Goal: Task Accomplishment & Management: Use online tool/utility

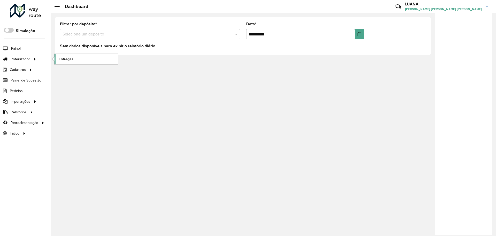
click at [74, 60] on link "Entregas" at bounding box center [86, 59] width 63 height 10
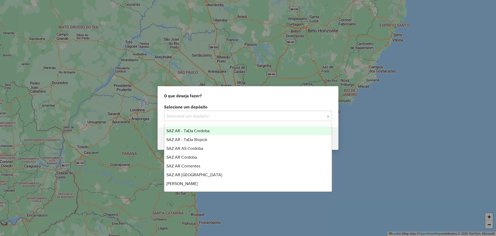
click at [195, 111] on div "Selecione um depósito" at bounding box center [248, 116] width 168 height 10
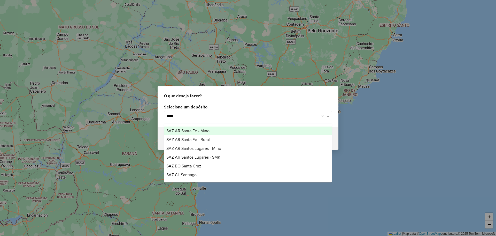
type input "*****"
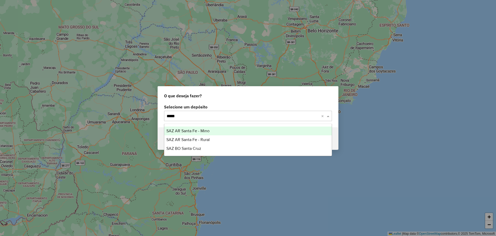
click at [320, 128] on div "SAZ AR Santa Fe - Mino" at bounding box center [247, 130] width 167 height 9
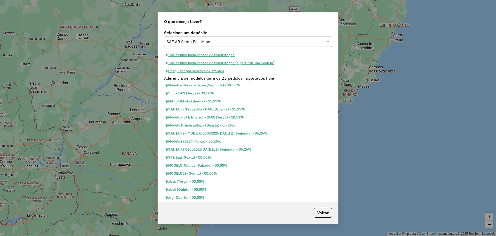
click at [199, 55] on button "Iniciar uma nova sessão de roteirização" at bounding box center [200, 55] width 73 height 8
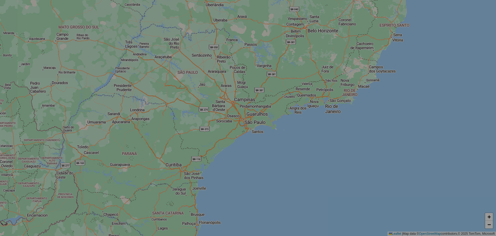
select select "*"
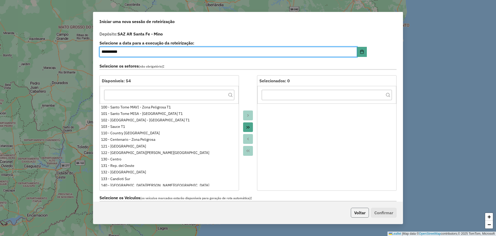
click at [356, 213] on button "Voltar" at bounding box center [360, 213] width 18 height 10
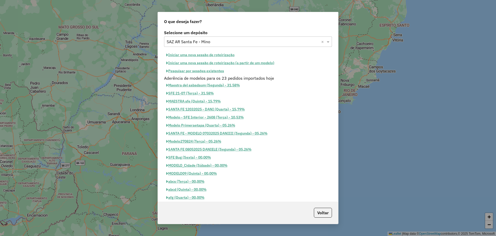
click at [220, 72] on button "Pesquisar por sessões existentes" at bounding box center [195, 71] width 62 height 8
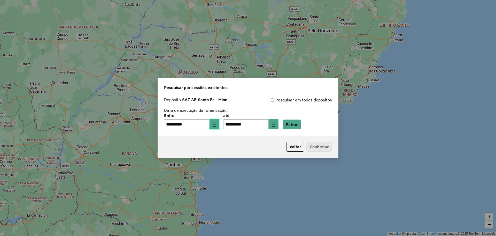
click at [216, 124] on icon "Choose Date" at bounding box center [214, 124] width 3 height 4
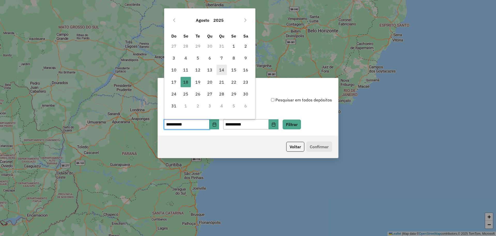
click at [221, 72] on span "14" at bounding box center [222, 70] width 10 height 10
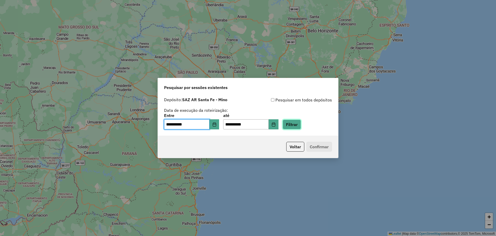
click at [301, 125] on button "Filtrar" at bounding box center [292, 124] width 18 height 10
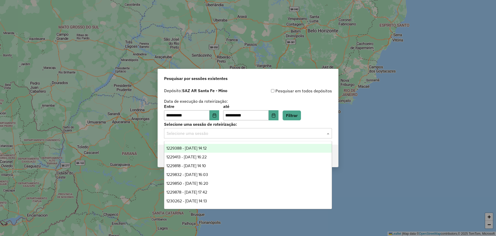
click at [287, 136] on div "Selecione uma sessão" at bounding box center [248, 133] width 168 height 10
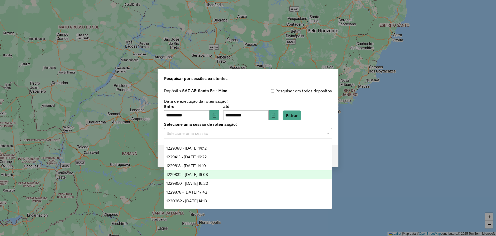
click at [220, 174] on div "1229832 - 15/08/2025 16:03" at bounding box center [247, 174] width 167 height 9
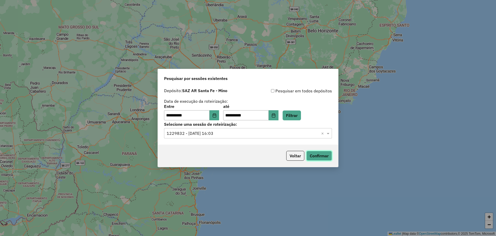
click at [321, 156] on button "Confirmar" at bounding box center [320, 156] width 26 height 10
click at [246, 136] on input "text" at bounding box center [243, 133] width 152 height 6
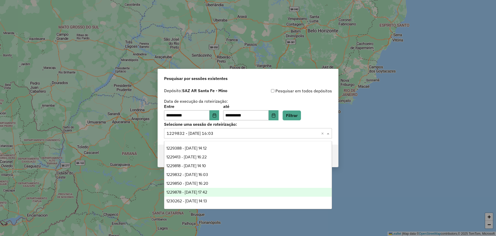
scroll to position [26, 0]
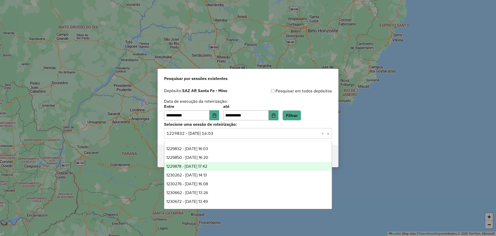
click at [218, 168] on div "1229878 - 15/08/2025 17:42" at bounding box center [247, 166] width 167 height 9
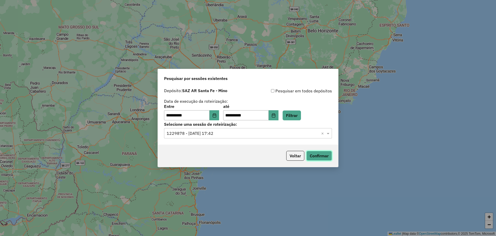
click at [315, 153] on button "Confirmar" at bounding box center [320, 156] width 26 height 10
click at [217, 116] on icon "Choose Date" at bounding box center [214, 115] width 4 height 4
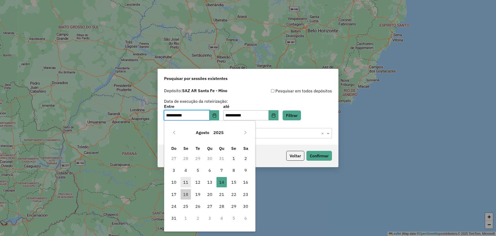
click at [187, 184] on span "11" at bounding box center [186, 182] width 10 height 10
type input "**********"
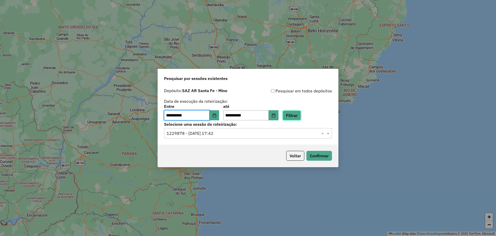
click at [301, 115] on button "Filtrar" at bounding box center [292, 115] width 18 height 10
click at [240, 137] on div "Selecione uma sessão × 1229878 - 15/08/2025 17:42 ×" at bounding box center [248, 133] width 168 height 10
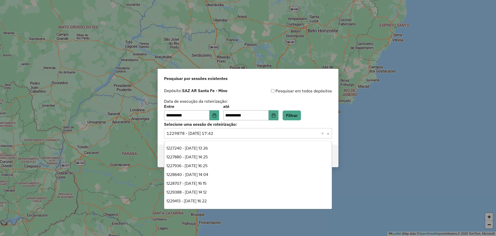
scroll to position [0, 0]
click at [217, 175] on div "1227936 - 12/08/2025 16:25" at bounding box center [247, 174] width 167 height 9
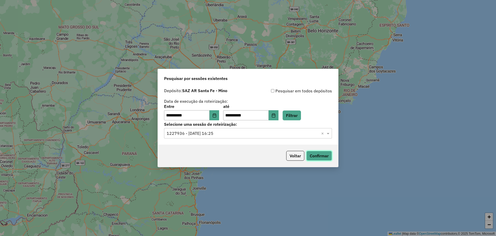
click at [322, 153] on button "Confirmar" at bounding box center [320, 156] width 26 height 10
click at [246, 132] on input "text" at bounding box center [243, 133] width 152 height 6
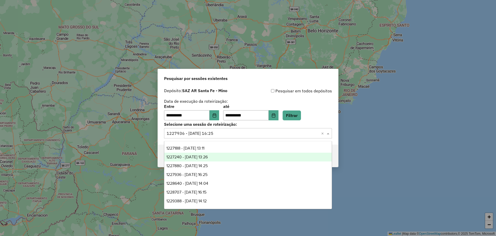
click at [208, 158] on span "1227240 - 11/08/2025 13:26" at bounding box center [186, 157] width 41 height 4
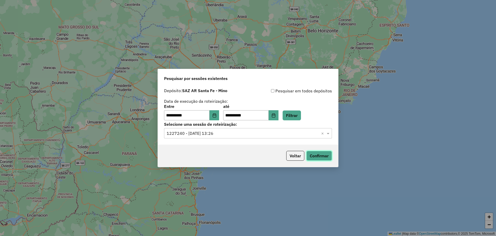
click at [323, 157] on button "Confirmar" at bounding box center [320, 156] width 26 height 10
click at [248, 139] on div "**********" at bounding box center [248, 115] width 180 height 59
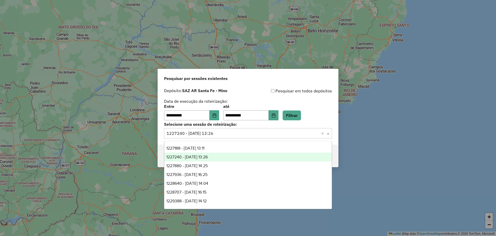
click at [245, 132] on input "text" at bounding box center [243, 133] width 152 height 6
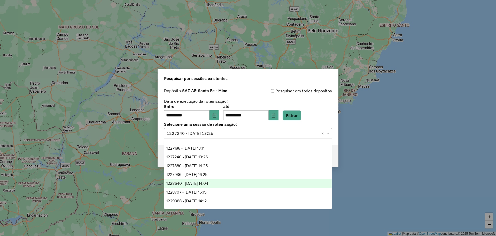
scroll to position [32, 0]
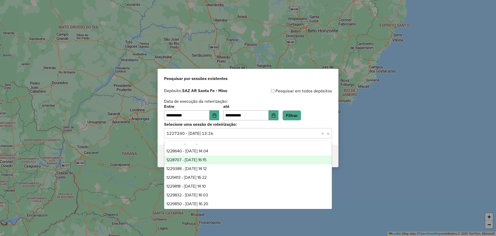
click at [206, 161] on span "1228707 - 13/08/2025 16:15" at bounding box center [186, 159] width 40 height 4
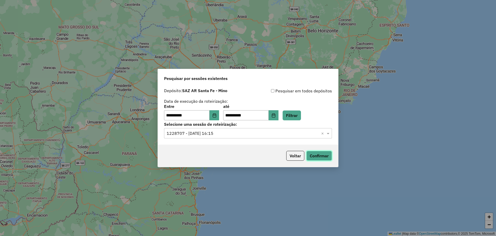
click at [315, 152] on button "Confirmar" at bounding box center [320, 156] width 26 height 10
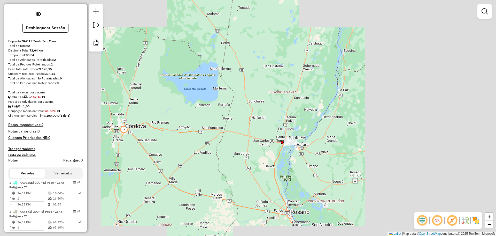
scroll to position [42, 0]
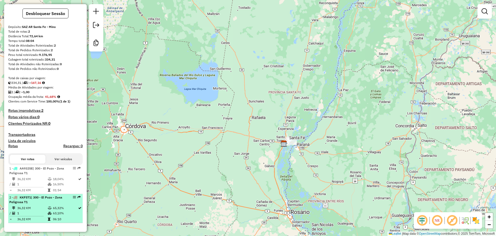
click at [44, 203] on div "2 - KKF571 | 300 - El Pozo - Zona Peligrosa T1" at bounding box center [36, 199] width 55 height 9
select select "**********"
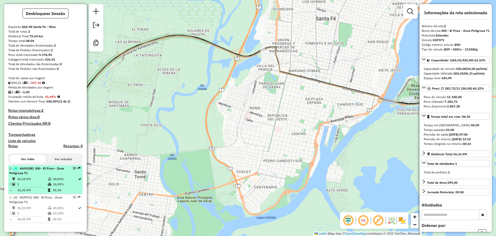
click at [45, 180] on td "36,32 KM" at bounding box center [32, 178] width 30 height 5
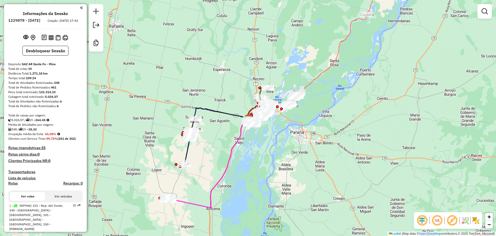
click at [268, 153] on div "Janela de atendimento Grade de atendimento Capacidade Transportadoras Veículos …" at bounding box center [248, 118] width 496 height 236
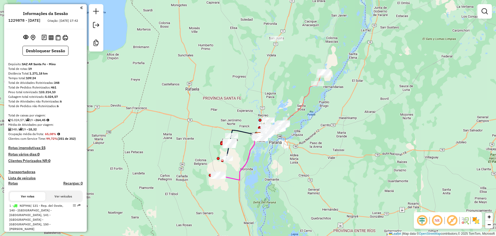
click at [306, 100] on icon at bounding box center [288, 109] width 60 height 52
select select "**********"
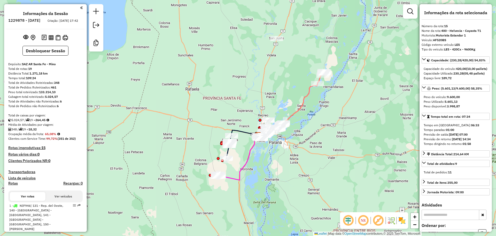
click at [49, 121] on icon at bounding box center [48, 119] width 3 height 3
drag, startPoint x: 41, startPoint y: 20, endPoint x: 67, endPoint y: 19, distance: 26.4
click at [67, 19] on ul "Informações da Sessão 1229878 - 15/08/2025 Criação: 14/08/2025 17:42" at bounding box center [45, 18] width 79 height 14
drag, startPoint x: 37, startPoint y: 74, endPoint x: 27, endPoint y: 73, distance: 10.9
click at [27, 71] on div "Total de rotas: 19" at bounding box center [45, 68] width 74 height 5
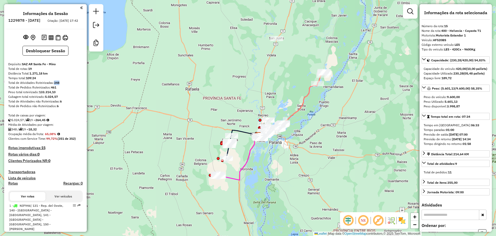
drag, startPoint x: 62, startPoint y: 86, endPoint x: 54, endPoint y: 87, distance: 8.0
click at [54, 85] on div "Total de Atividades Roteirizadas: 348" at bounding box center [45, 82] width 74 height 5
click at [245, 165] on icon at bounding box center [238, 156] width 39 height 45
click at [245, 165] on icon at bounding box center [239, 156] width 39 height 45
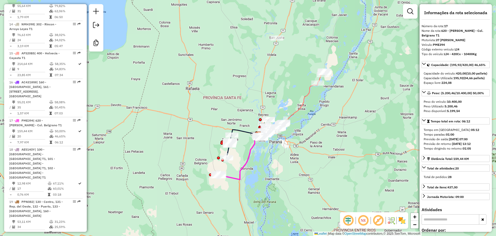
scroll to position [680, 0]
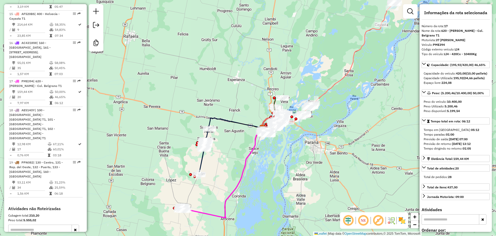
click at [238, 121] on icon at bounding box center [236, 123] width 54 height 11
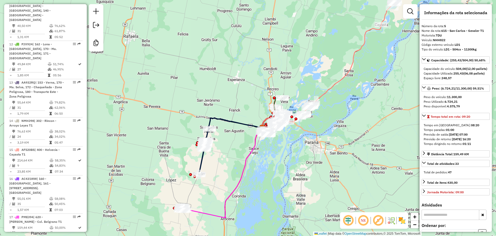
scroll to position [342, 0]
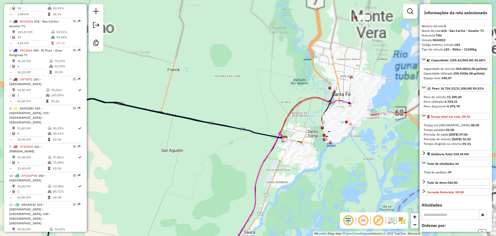
drag, startPoint x: 335, startPoint y: 111, endPoint x: 262, endPoint y: 189, distance: 107.1
click at [205, 226] on div "Janela de atendimento Grade de atendimento Capacidade Transportadoras Veículos …" at bounding box center [248, 118] width 496 height 236
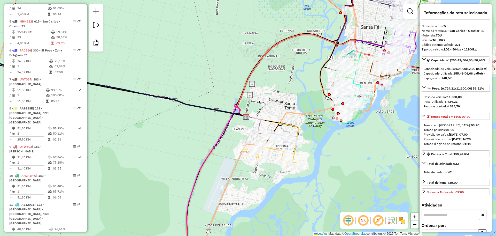
click at [297, 154] on icon at bounding box center [272, 140] width 53 height 49
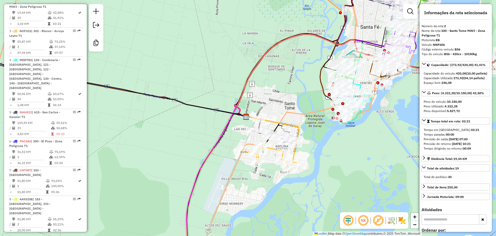
scroll to position [241, 0]
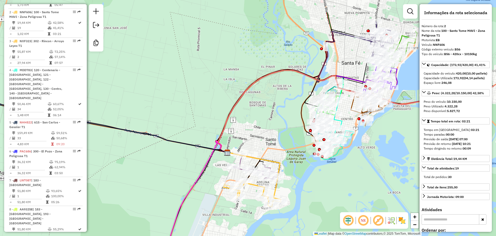
drag, startPoint x: 317, startPoint y: 159, endPoint x: 301, endPoint y: 186, distance: 31.0
click at [301, 186] on div "Janela de atendimento Grade de atendimento Capacidade Transportadoras Veículos …" at bounding box center [248, 118] width 496 height 236
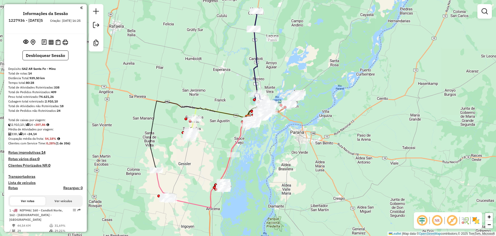
click at [226, 170] on icon at bounding box center [209, 162] width 77 height 91
select select "**********"
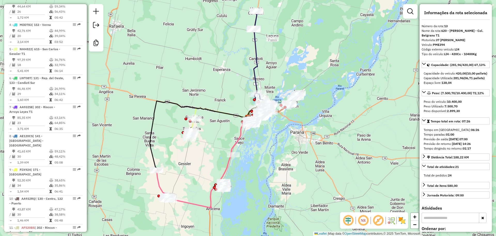
scroll to position [475, 0]
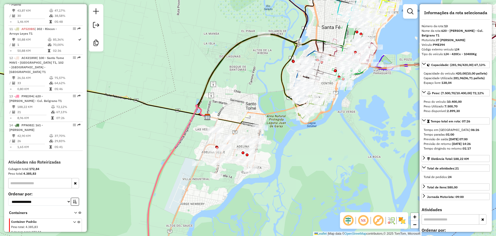
click at [206, 145] on icon at bounding box center [230, 150] width 64 height 51
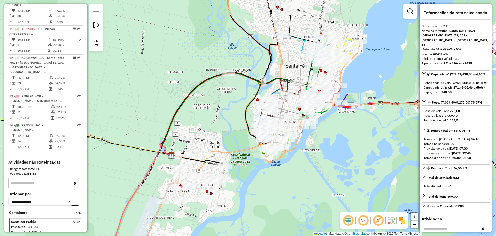
drag, startPoint x: 330, startPoint y: 126, endPoint x: 293, endPoint y: 166, distance: 54.0
click at [293, 166] on div "Janela de atendimento Grade de atendimento Capacidade Transportadoras Veículos …" at bounding box center [248, 118] width 496 height 236
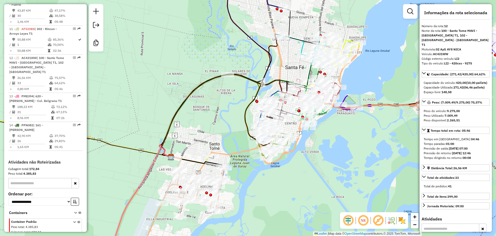
click at [379, 105] on icon at bounding box center [308, 108] width 293 height 95
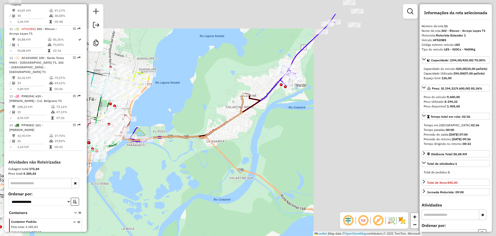
drag, startPoint x: 390, startPoint y: 122, endPoint x: 179, endPoint y: 154, distance: 213.0
click at [179, 154] on div "Janela de atendimento Grade de atendimento Capacidade Transportadoras Veículos …" at bounding box center [248, 118] width 496 height 236
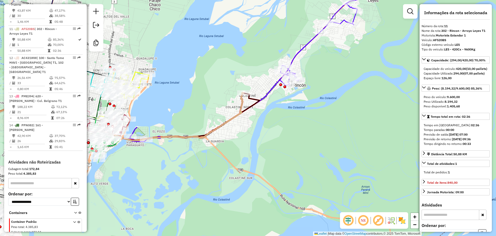
click at [270, 91] on icon at bounding box center [249, 65] width 242 height 152
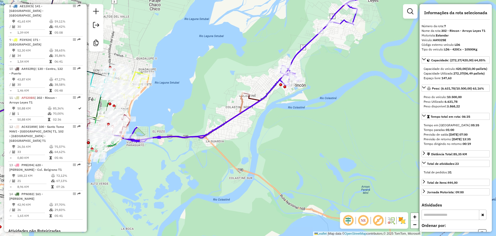
scroll to position [376, 0]
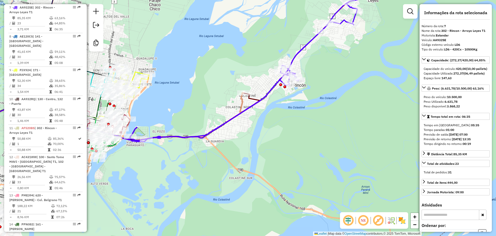
click at [241, 106] on icon at bounding box center [97, 140] width 293 height 95
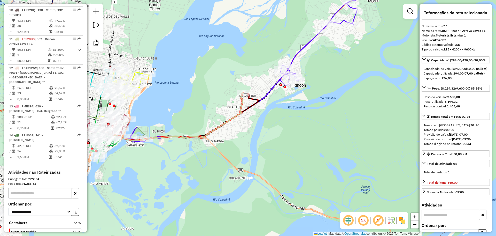
scroll to position [475, 0]
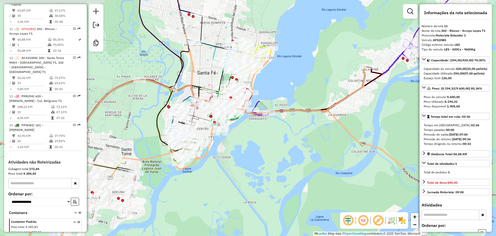
drag, startPoint x: 191, startPoint y: 154, endPoint x: 312, endPoint y: 130, distance: 124.2
click at [312, 130] on div "Janela de atendimento Grade de atendimento Capacidade Transportadoras Veículos …" at bounding box center [248, 118] width 496 height 236
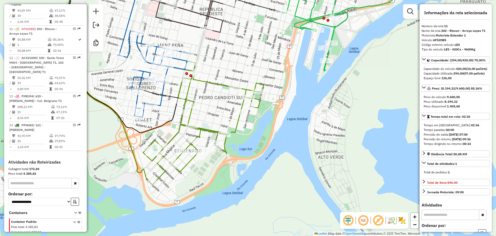
click at [238, 127] on icon at bounding box center [203, 122] width 121 height 122
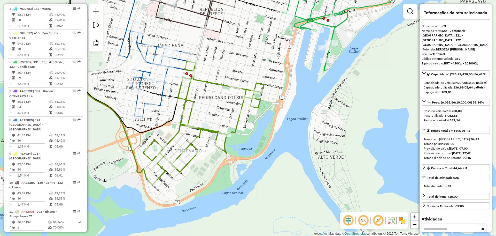
scroll to position [261, 0]
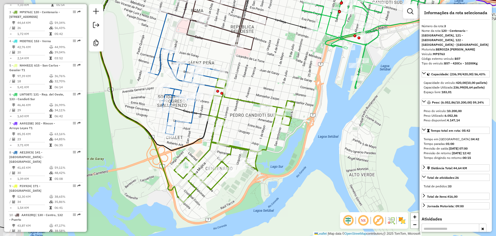
drag, startPoint x: 218, startPoint y: 121, endPoint x: 252, endPoint y: 142, distance: 40.0
click at [256, 141] on div "Janela de atendimento Grade de atendimento Capacidade Transportadoras Veículos …" at bounding box center [248, 118] width 496 height 236
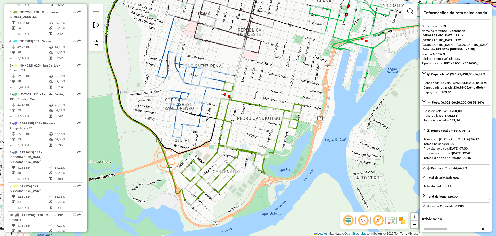
click at [201, 124] on icon at bounding box center [191, 94] width 71 height 86
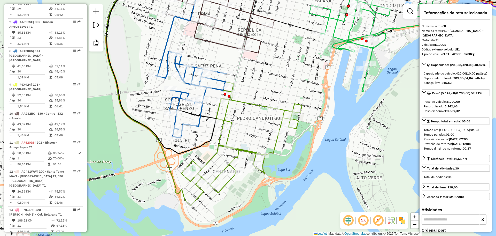
scroll to position [405, 0]
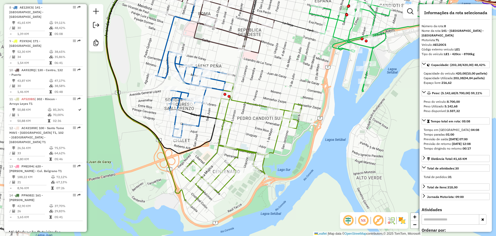
click at [230, 33] on icon at bounding box center [227, 14] width 116 height 76
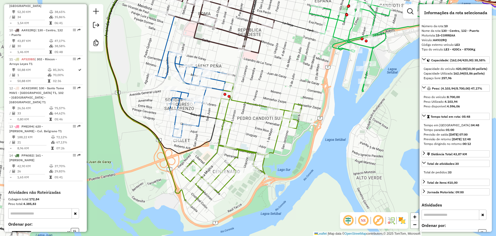
scroll to position [458, 0]
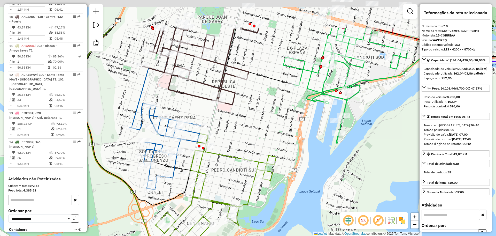
drag, startPoint x: 341, startPoint y: 116, endPoint x: 326, endPoint y: 132, distance: 22.5
click at [323, 145] on div "Rota 6 - Placa LWT087 0000408154 - CECAROSI JUAN Janela de atendimento Grade de…" at bounding box center [248, 118] width 496 height 236
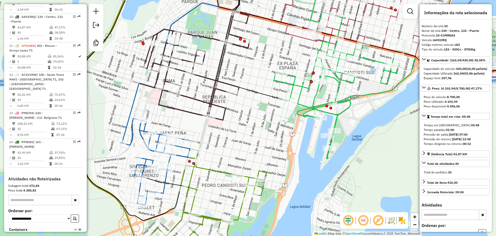
click at [340, 110] on icon at bounding box center [344, 86] width 141 height 145
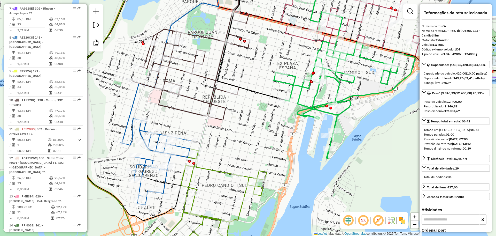
scroll to position [347, 0]
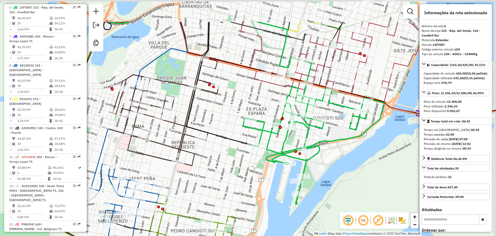
drag, startPoint x: 375, startPoint y: 114, endPoint x: 324, endPoint y: 181, distance: 84.4
click at [324, 180] on div "Janela de atendimento Grade de atendimento Capacidade Transportadoras Veículos …" at bounding box center [248, 118] width 496 height 236
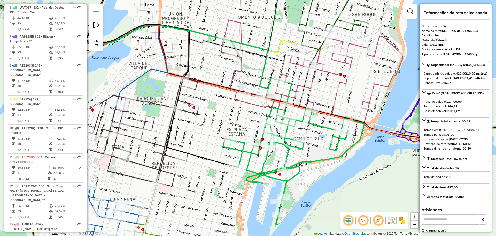
click at [390, 82] on icon at bounding box center [312, 71] width 182 height 103
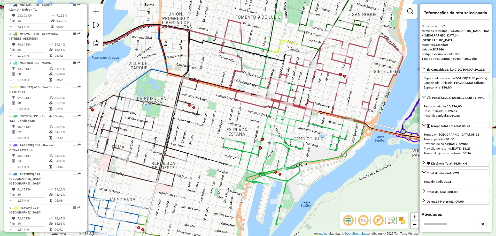
scroll to position [203, 0]
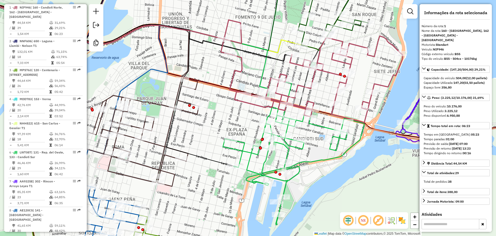
click at [280, 42] on icon at bounding box center [156, 14] width 412 height 76
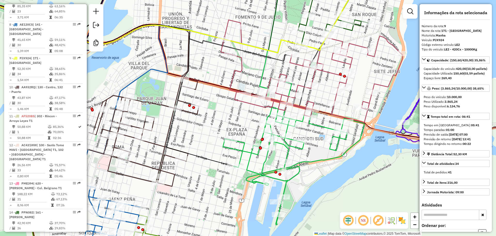
scroll to position [434, 0]
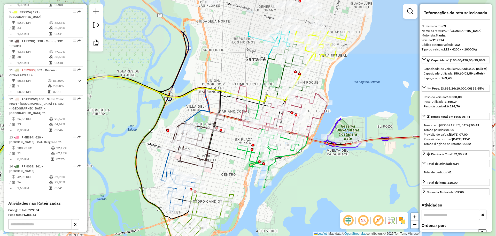
drag, startPoint x: 301, startPoint y: 21, endPoint x: 287, endPoint y: 75, distance: 56.5
click at [287, 75] on div "Janela de atendimento Grade de atendimento Capacidade Transportadoras Veículos …" at bounding box center [248, 118] width 496 height 236
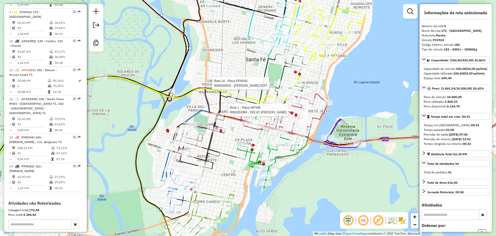
click at [284, 73] on icon at bounding box center [292, 72] width 35 height 57
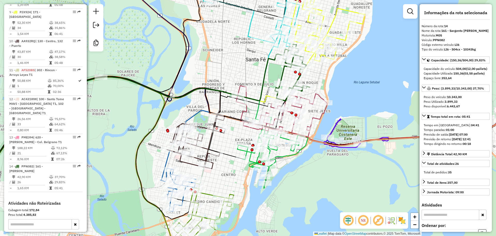
scroll to position [475, 0]
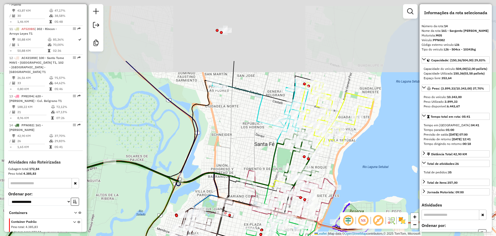
drag, startPoint x: 324, startPoint y: 83, endPoint x: 327, endPoint y: 160, distance: 77.1
click at [334, 167] on div "Janela de atendimento Grade de atendimento Capacidade Transportadoras Veículos …" at bounding box center [248, 118] width 496 height 236
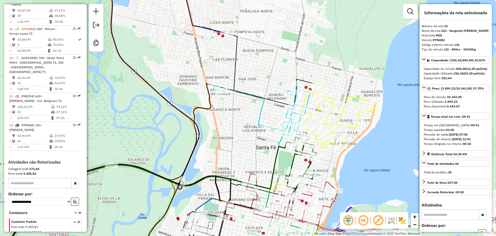
click at [264, 106] on icon at bounding box center [262, 108] width 96 height 52
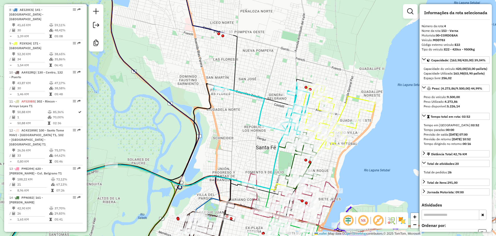
scroll to position [294, 0]
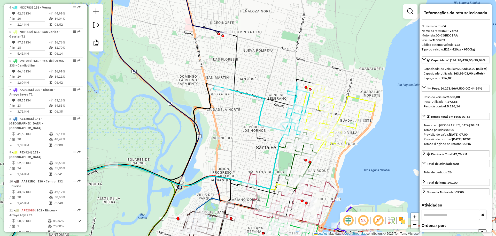
click at [198, 27] on icon at bounding box center [204, 4] width 44 height 57
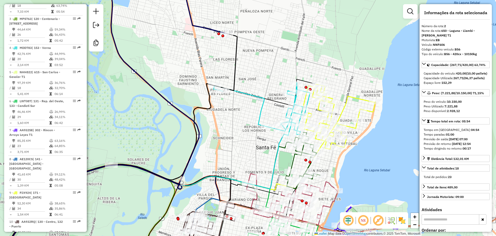
scroll to position [232, 0]
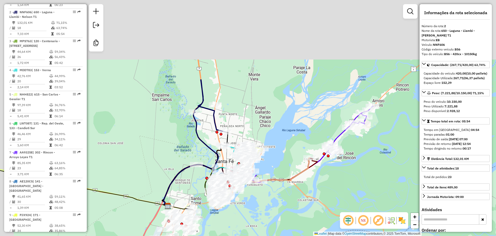
drag, startPoint x: 231, startPoint y: 13, endPoint x: 255, endPoint y: 140, distance: 129.2
click at [255, 140] on div "Janela de atendimento Grade de atendimento Capacidade Transportadoras Veículos …" at bounding box center [248, 118] width 496 height 236
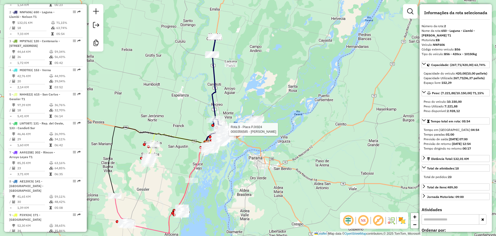
click at [214, 82] on icon at bounding box center [216, 80] width 10 height 89
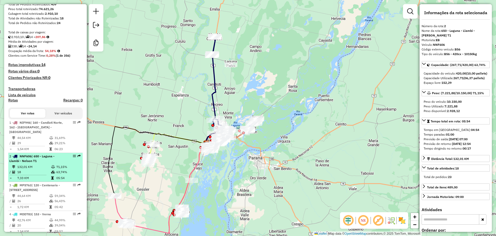
scroll to position [38, 0]
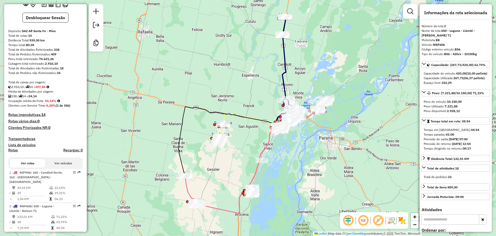
drag, startPoint x: 237, startPoint y: 169, endPoint x: 304, endPoint y: 151, distance: 68.6
click at [304, 151] on div "Janela de atendimento Grade de atendimento Capacidade Transportadoras Veículos …" at bounding box center [248, 118] width 496 height 236
click at [223, 211] on icon at bounding box center [238, 167] width 77 height 91
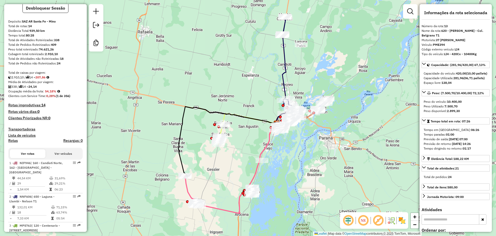
scroll to position [0, 0]
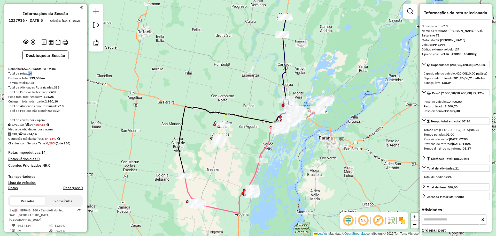
drag, startPoint x: 34, startPoint y: 74, endPoint x: 27, endPoint y: 73, distance: 7.0
click at [27, 73] on div "Total de rotas: 14" at bounding box center [45, 73] width 74 height 5
click at [226, 210] on icon at bounding box center [238, 167] width 77 height 91
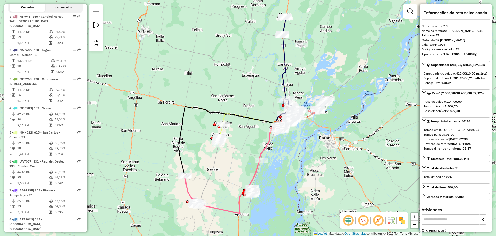
scroll to position [475, 0]
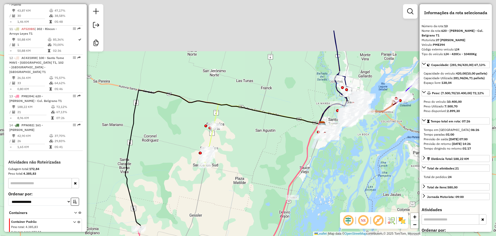
drag, startPoint x: 211, startPoint y: 118, endPoint x: 252, endPoint y: 200, distance: 91.5
click at [252, 200] on div "Janela de atendimento Grade de atendimento Capacidade Transportadoras Veículos …" at bounding box center [248, 118] width 496 height 236
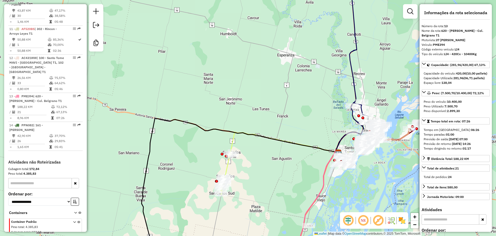
click at [228, 165] on icon at bounding box center [285, 163] width 128 height 62
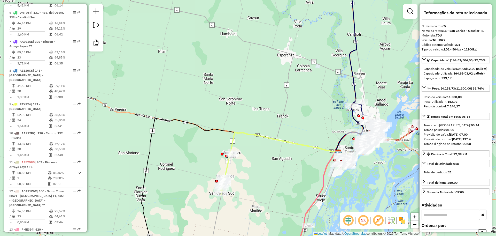
scroll to position [318, 0]
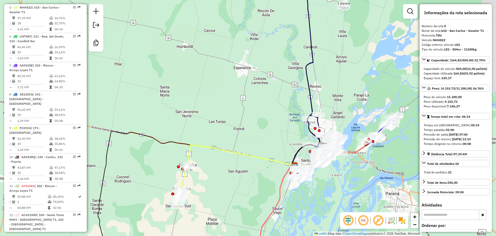
drag, startPoint x: 381, startPoint y: 178, endPoint x: 317, endPoint y: 193, distance: 65.4
click at [317, 193] on div "Janela de atendimento Grade de atendimento Capacidade Transportadoras Veículos …" at bounding box center [248, 118] width 496 height 236
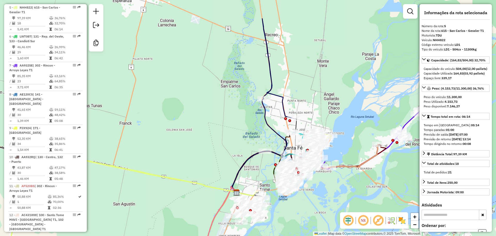
drag, startPoint x: 300, startPoint y: 159, endPoint x: 294, endPoint y: 201, distance: 42.3
click at [294, 201] on div "Janela de atendimento Grade de atendimento Capacidade Transportadoras Veículos …" at bounding box center [248, 118] width 496 height 236
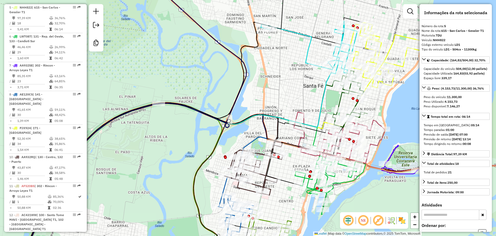
click at [349, 180] on icon at bounding box center [330, 178] width 71 height 72
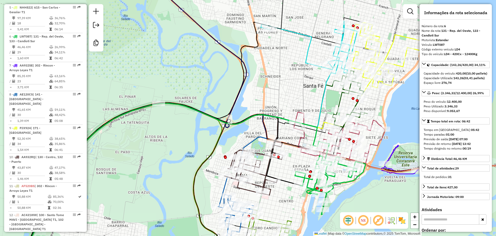
scroll to position [347, 0]
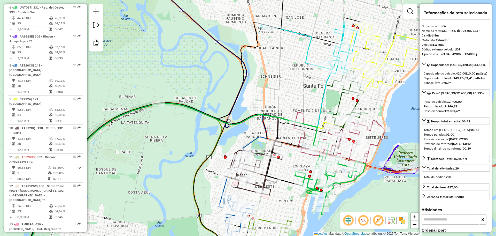
click at [340, 100] on icon at bounding box center [350, 99] width 35 height 57
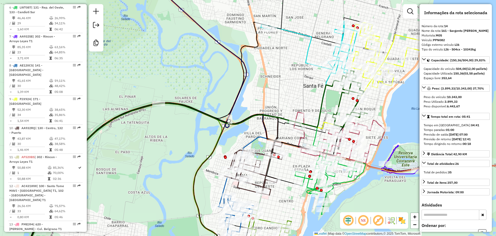
scroll to position [475, 0]
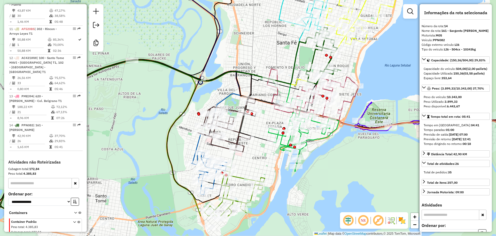
drag, startPoint x: 356, startPoint y: 188, endPoint x: 329, endPoint y: 145, distance: 50.3
click at [329, 145] on div "Janela de atendimento Grade de atendimento Capacidade Transportadoras Veículos …" at bounding box center [248, 118] width 496 height 236
click at [352, 79] on icon at bounding box center [312, 94] width 91 height 51
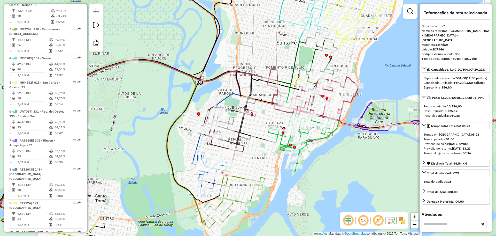
scroll to position [203, 0]
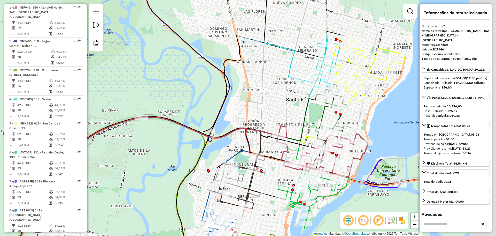
drag, startPoint x: 353, startPoint y: 112, endPoint x: 298, endPoint y: 111, distance: 55.1
click at [298, 111] on div "Janela de atendimento Grade de atendimento Capacidade Transportadoras Veículos …" at bounding box center [248, 118] width 496 height 236
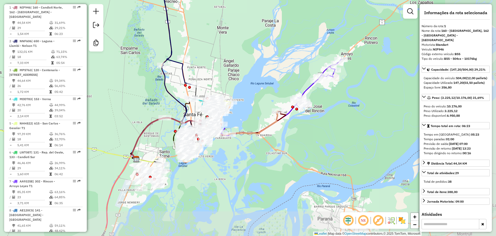
drag, startPoint x: 346, startPoint y: 178, endPoint x: 248, endPoint y: 147, distance: 103.4
click at [247, 147] on div "Janela de atendimento Grade de atendimento Capacidade Transportadoras Veículos …" at bounding box center [248, 118] width 496 height 236
